Goal: Task Accomplishment & Management: Manage account settings

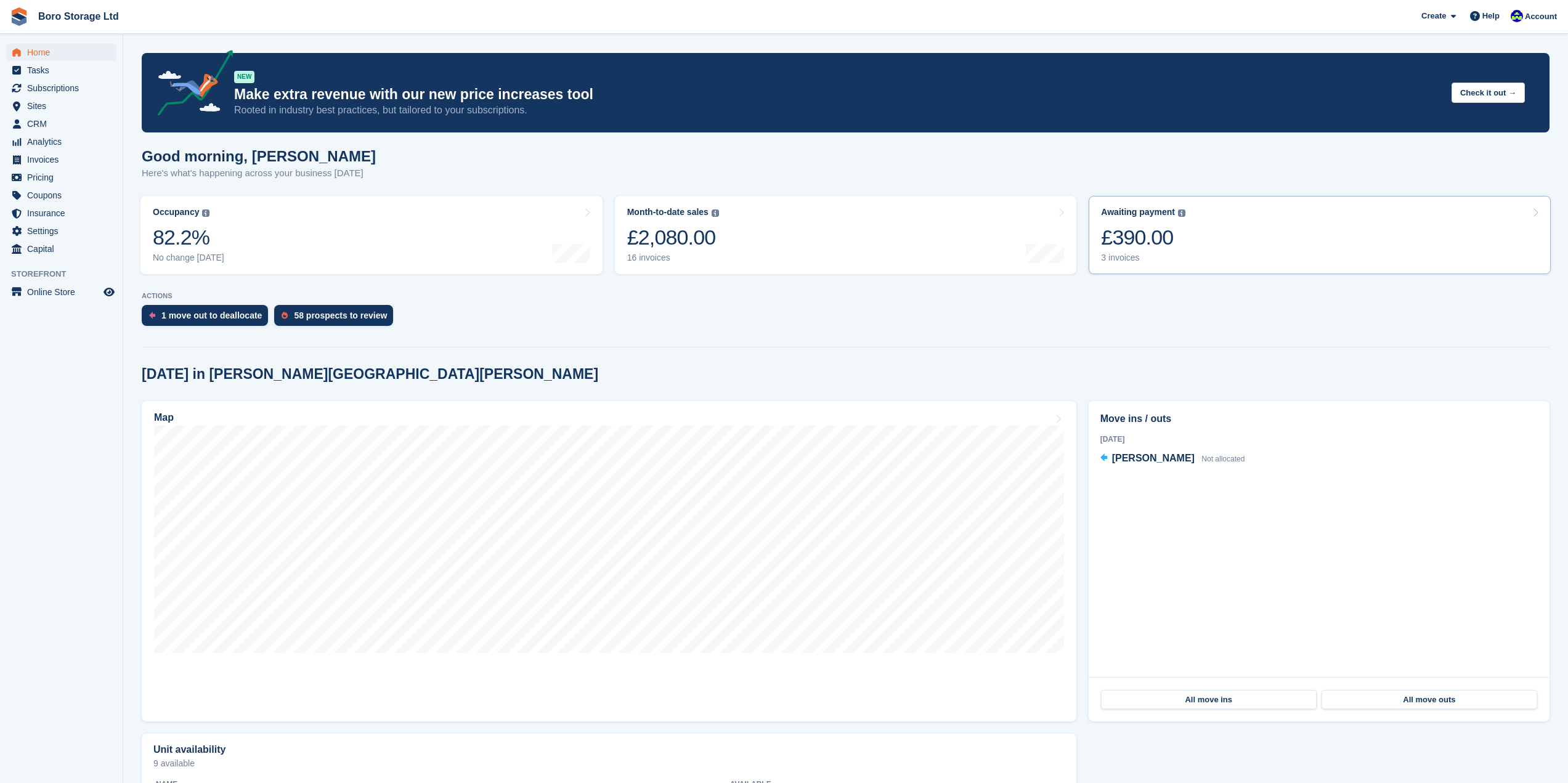
click at [1113, 257] on div "3 invoices" at bounding box center [1143, 257] width 84 height 11
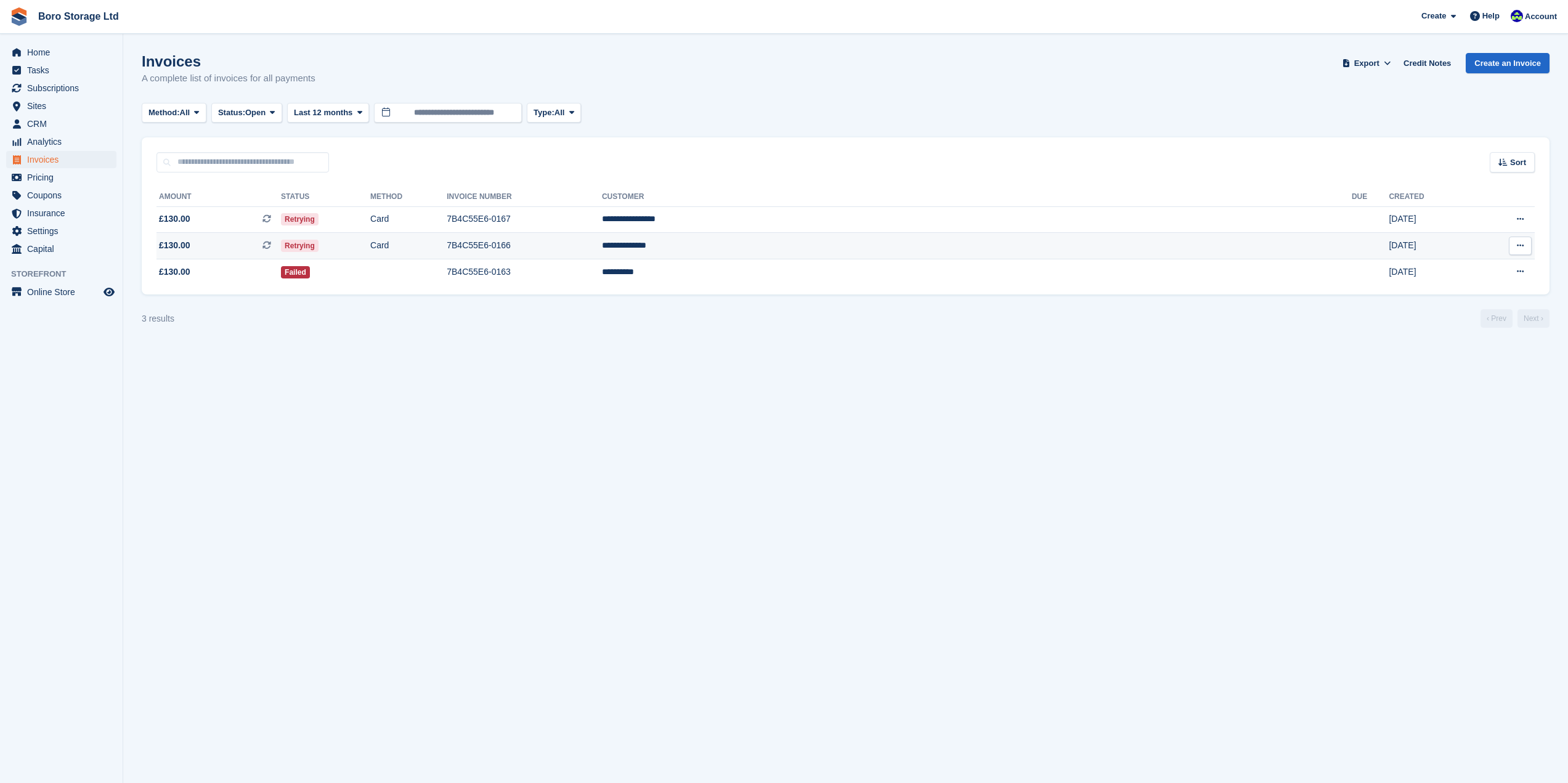
click at [370, 242] on td "Retrying" at bounding box center [325, 246] width 89 height 27
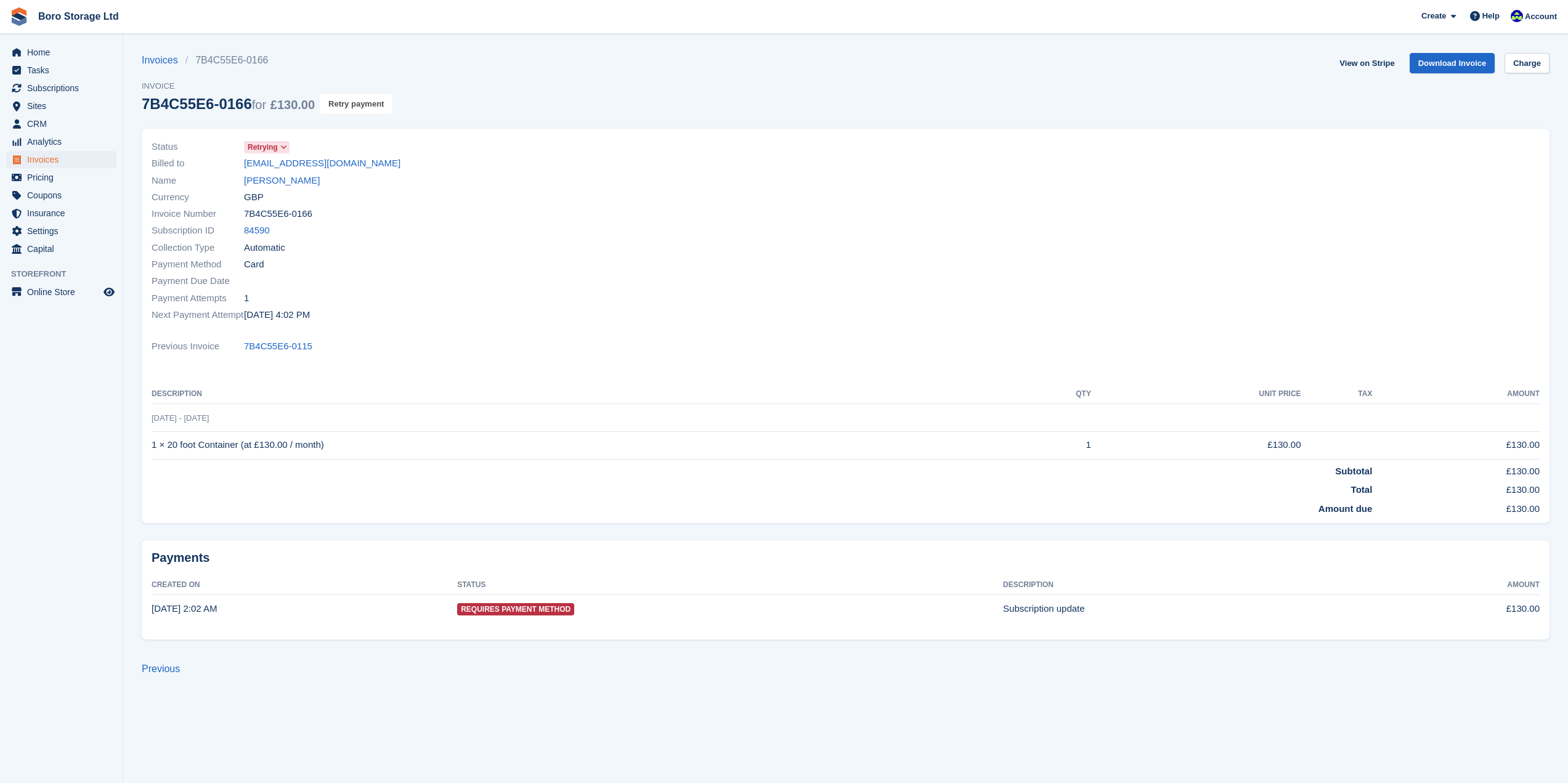
drag, startPoint x: 348, startPoint y: 95, endPoint x: 839, endPoint y: 42, distance: 493.9
click at [347, 95] on button "Retry payment" at bounding box center [356, 104] width 73 height 20
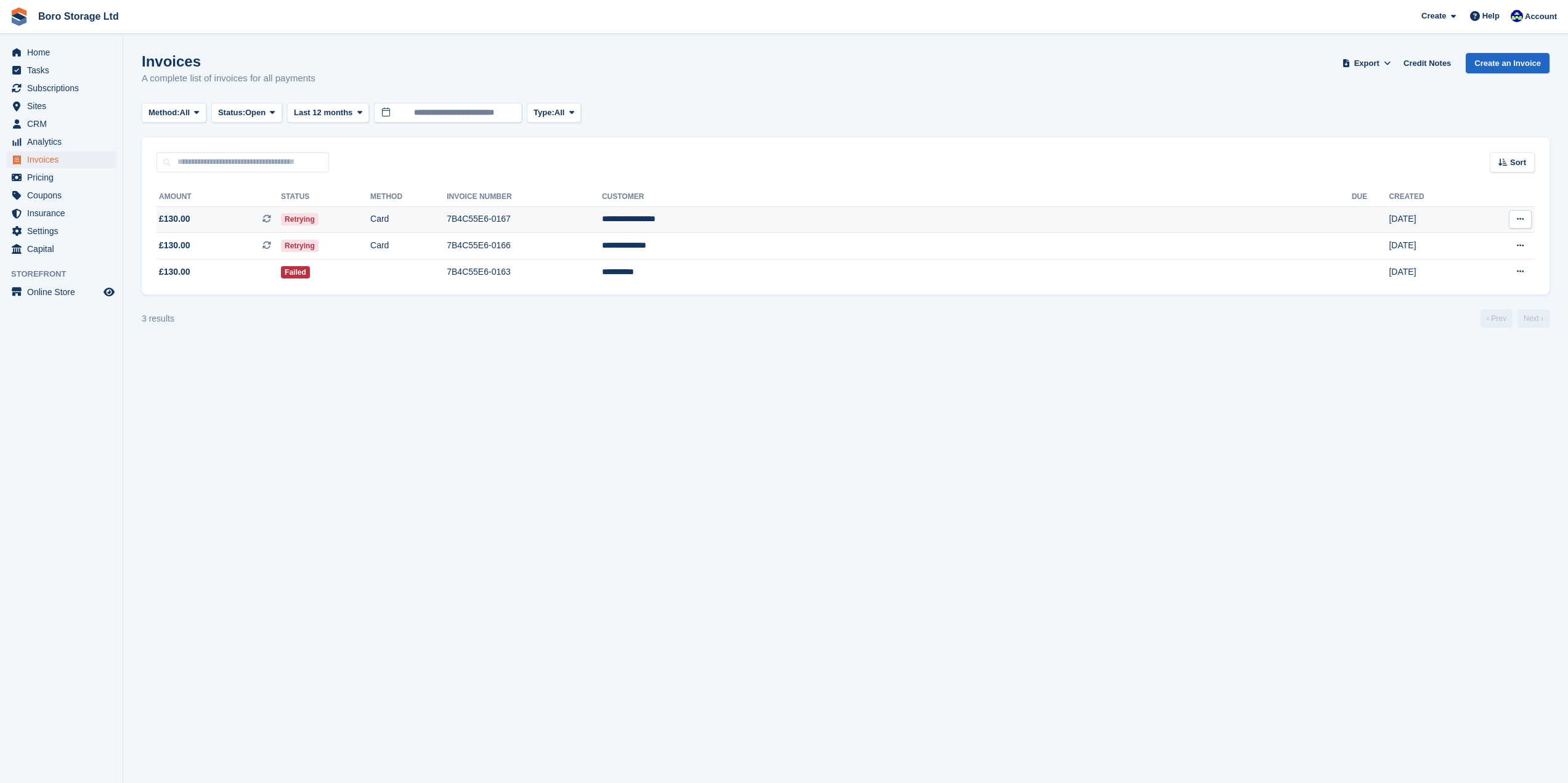
click at [370, 221] on td "Retrying" at bounding box center [325, 219] width 89 height 27
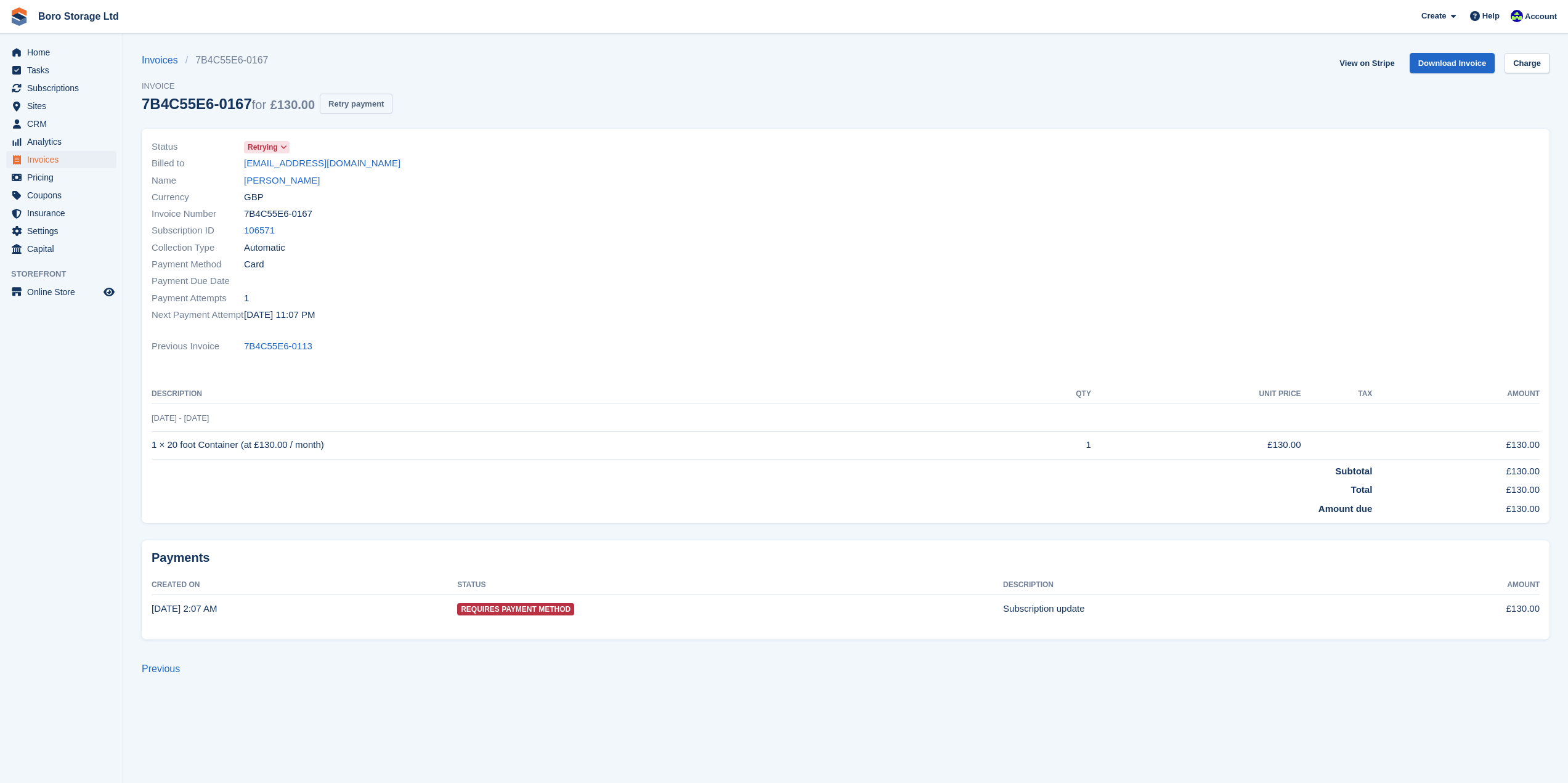
click at [368, 110] on button "Retry payment" at bounding box center [356, 104] width 73 height 20
click at [43, 13] on link "Boro Storage Ltd" at bounding box center [78, 16] width 91 height 20
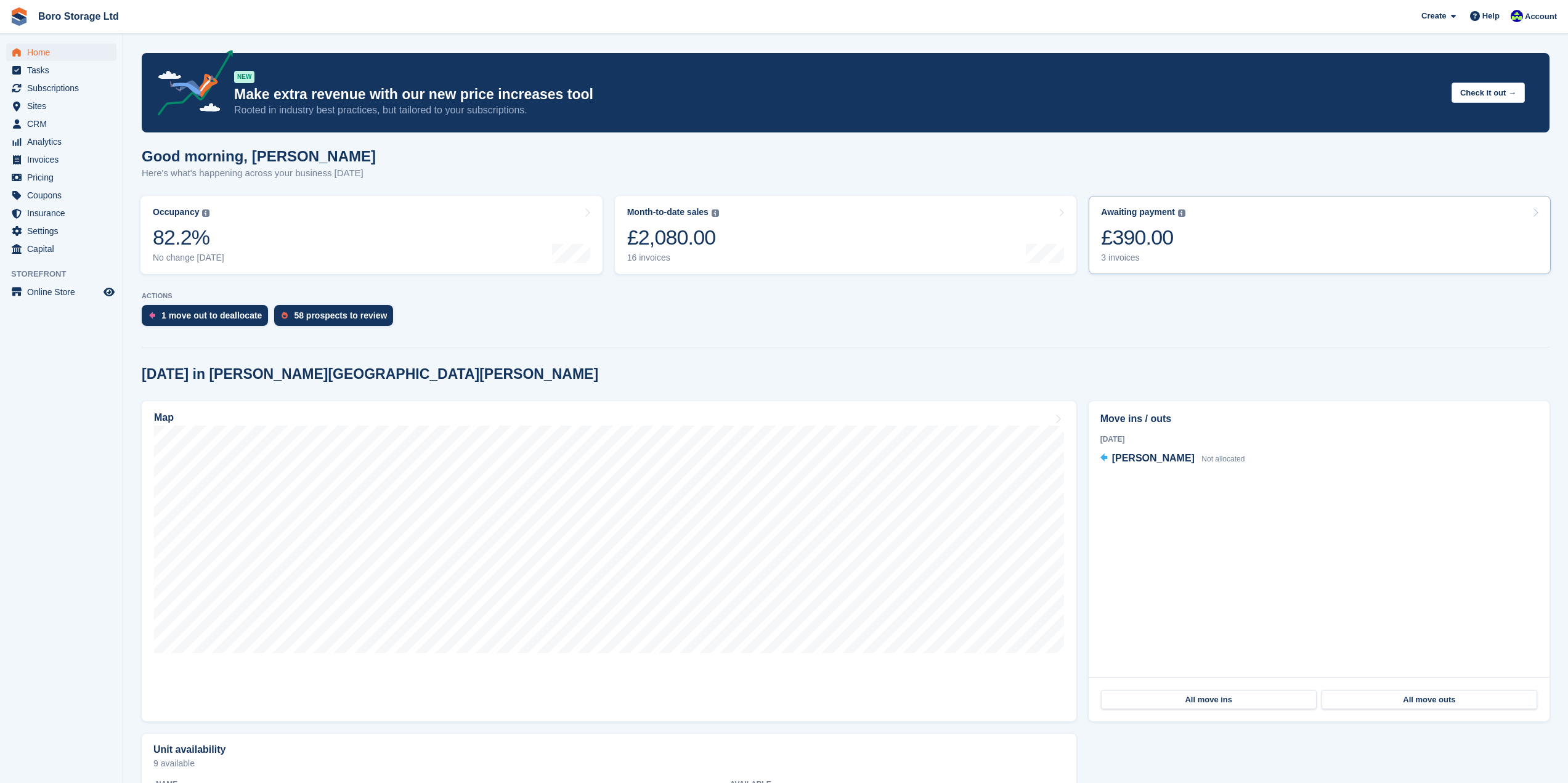
click at [1125, 260] on div "3 invoices" at bounding box center [1143, 257] width 84 height 11
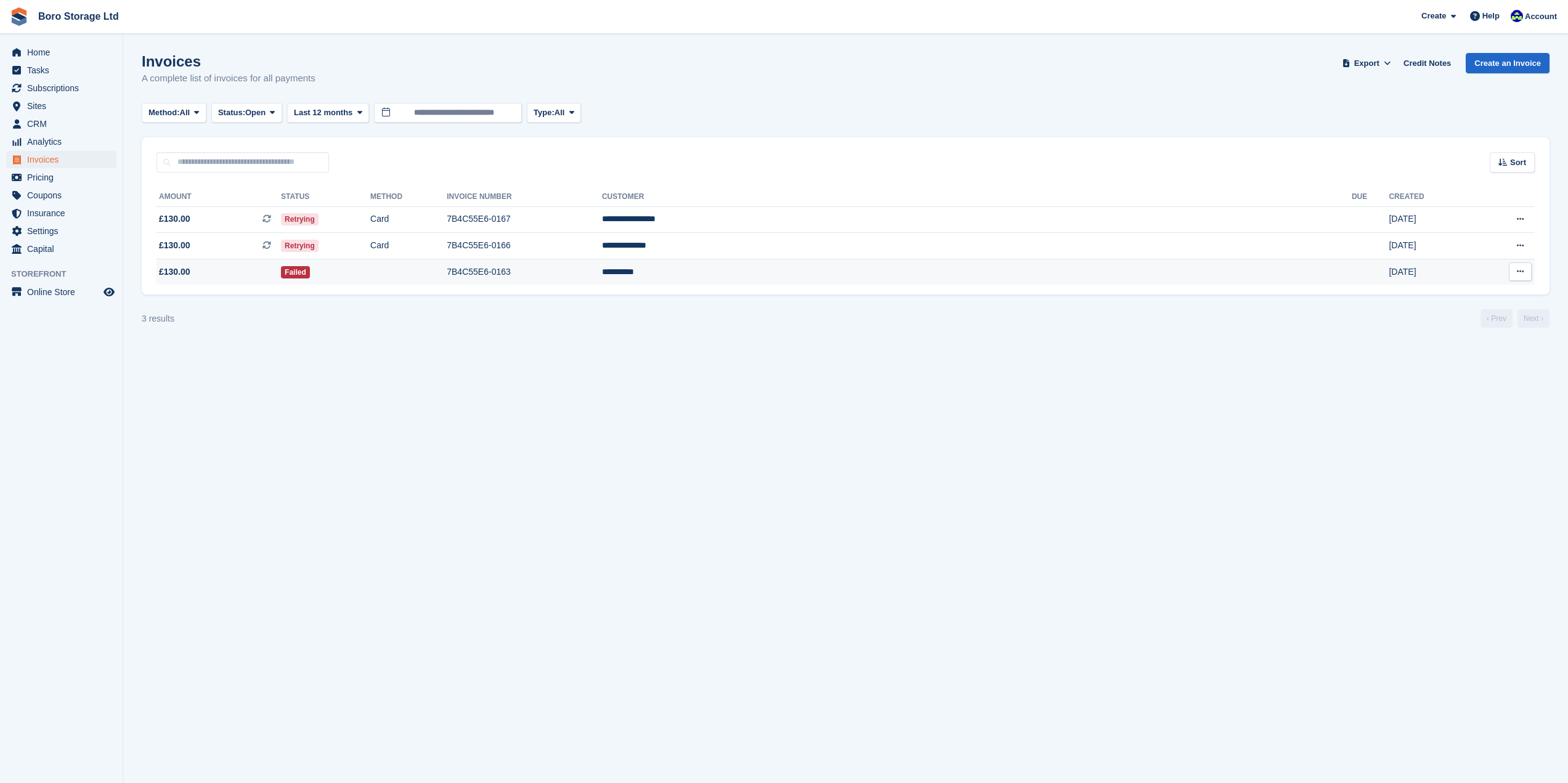
click at [946, 281] on td "**********" at bounding box center [976, 272] width 750 height 26
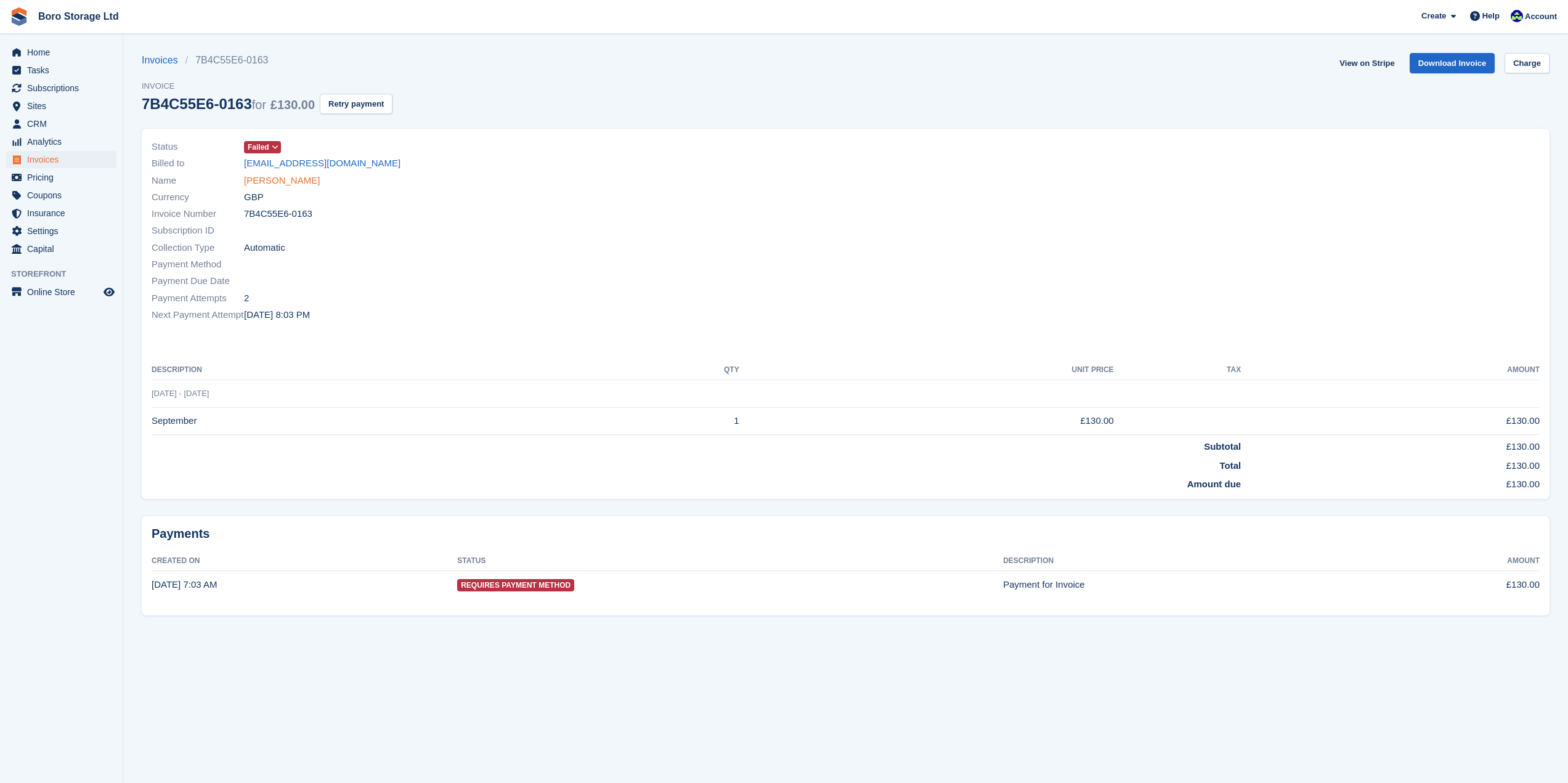
click at [267, 181] on link "[PERSON_NAME]" at bounding box center [282, 181] width 76 height 15
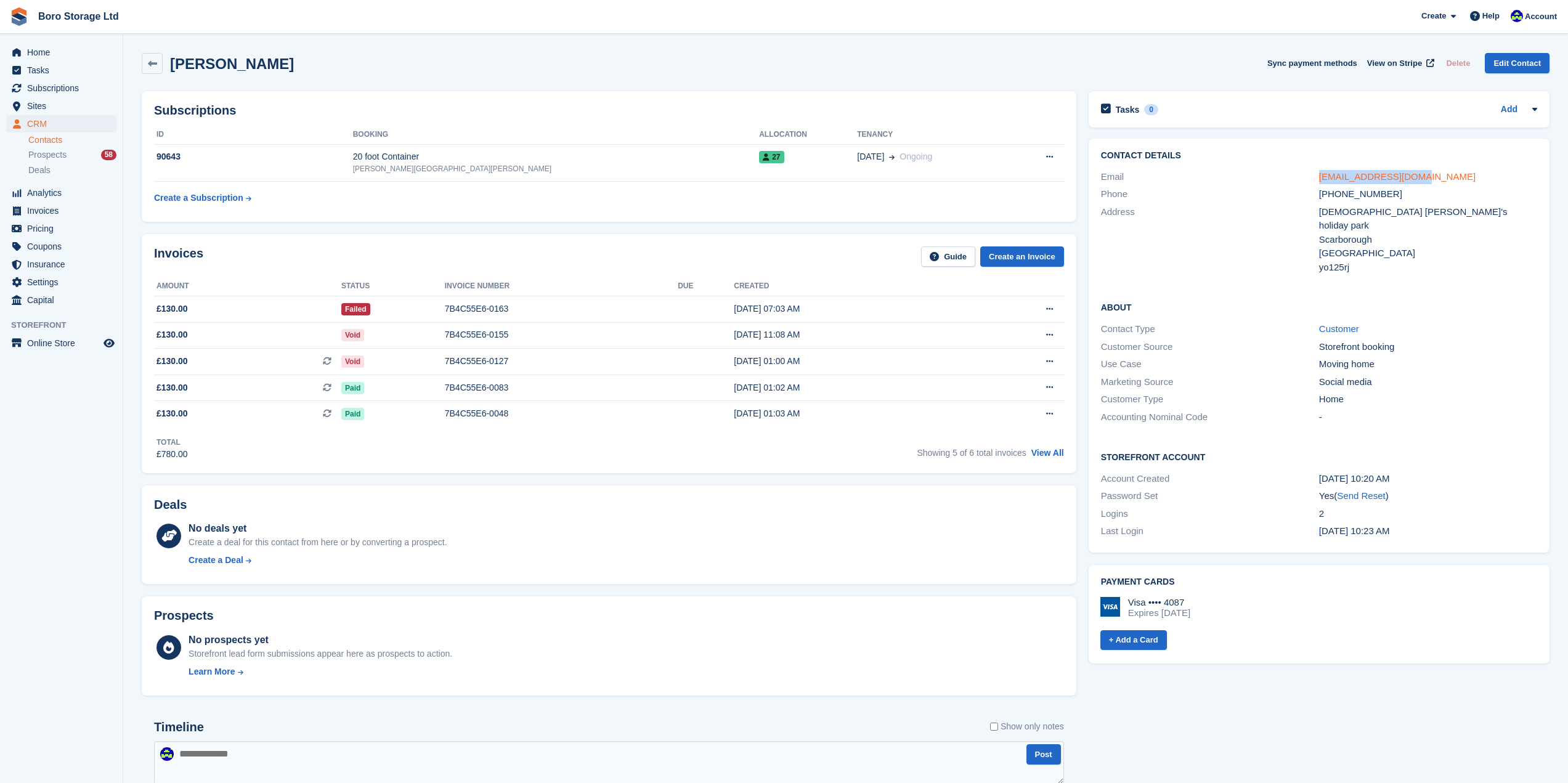
drag, startPoint x: 1392, startPoint y: 184, endPoint x: 1320, endPoint y: 182, distance: 72.0
click at [1320, 182] on div "elcoatep11@gmail.com" at bounding box center [1428, 177] width 218 height 15
copy link "elcoatep11@gmail.com"
click at [71, 23] on link "Boro Storage Ltd" at bounding box center [78, 16] width 91 height 20
